Goal: Register for event/course

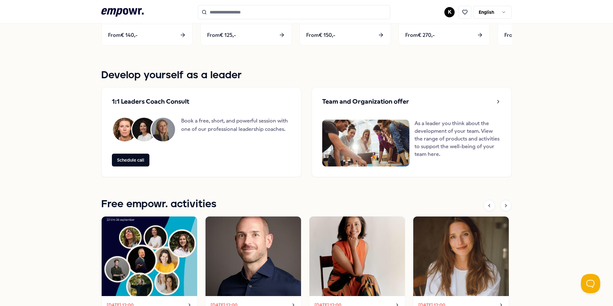
scroll to position [513, 0]
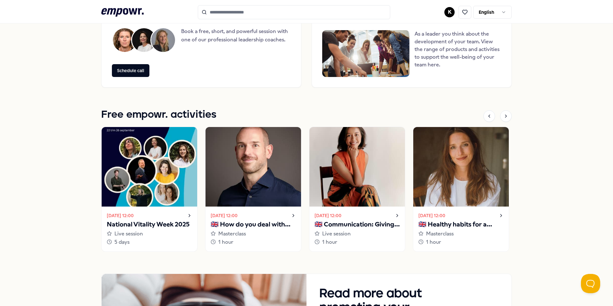
click at [180, 219] on p "National Vitality Week 2025" at bounding box center [149, 224] width 85 height 10
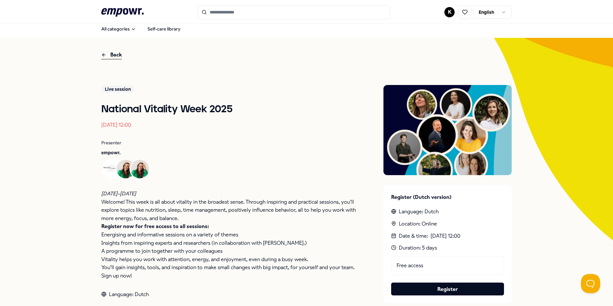
scroll to position [36, 0]
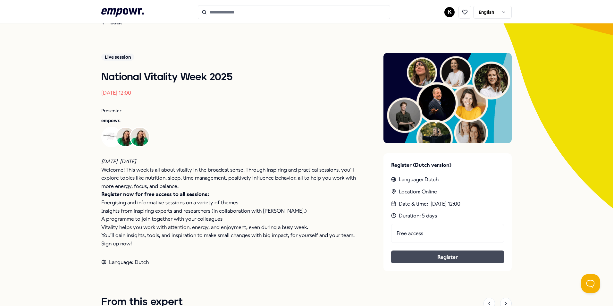
click at [442, 256] on link "Register" at bounding box center [447, 257] width 103 height 8
